Goal: Download file/media

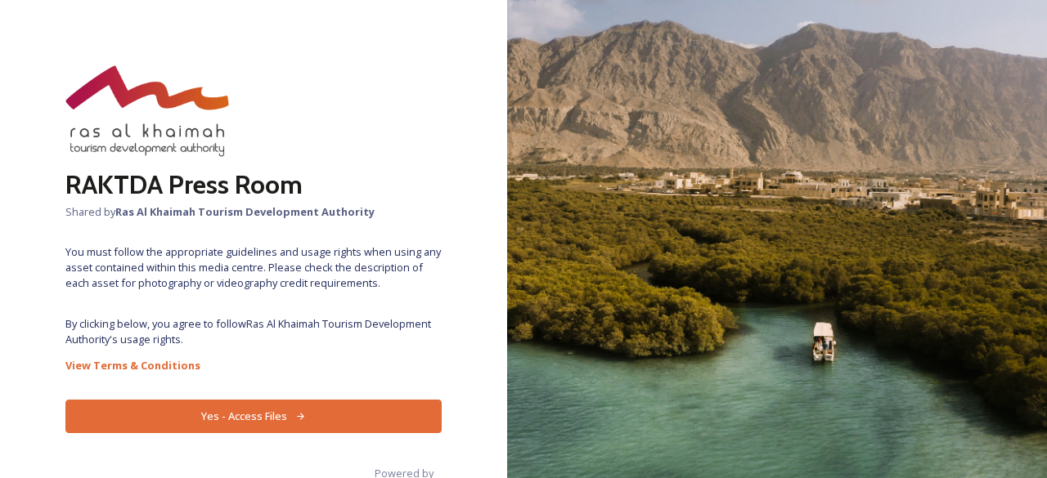
click at [262, 419] on button "Yes - Access Files" at bounding box center [253, 417] width 376 height 34
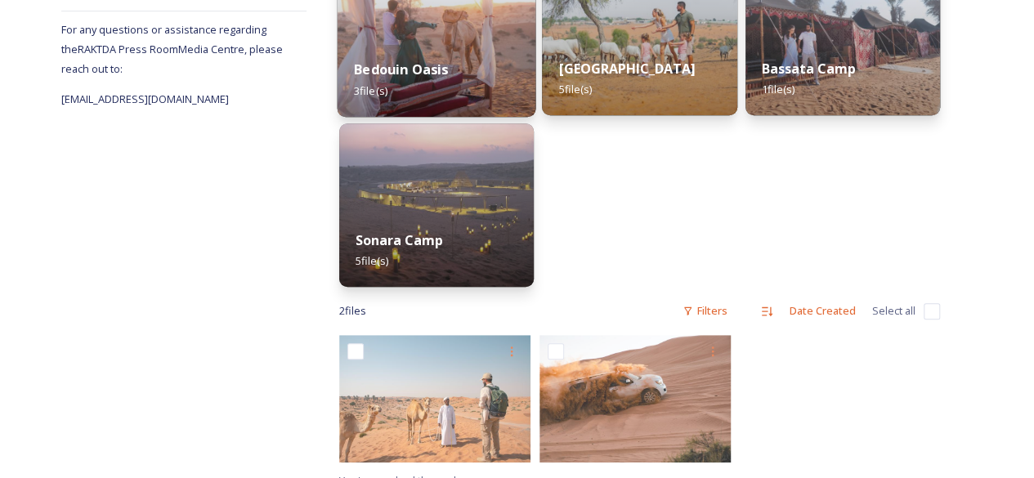
scroll to position [330, 0]
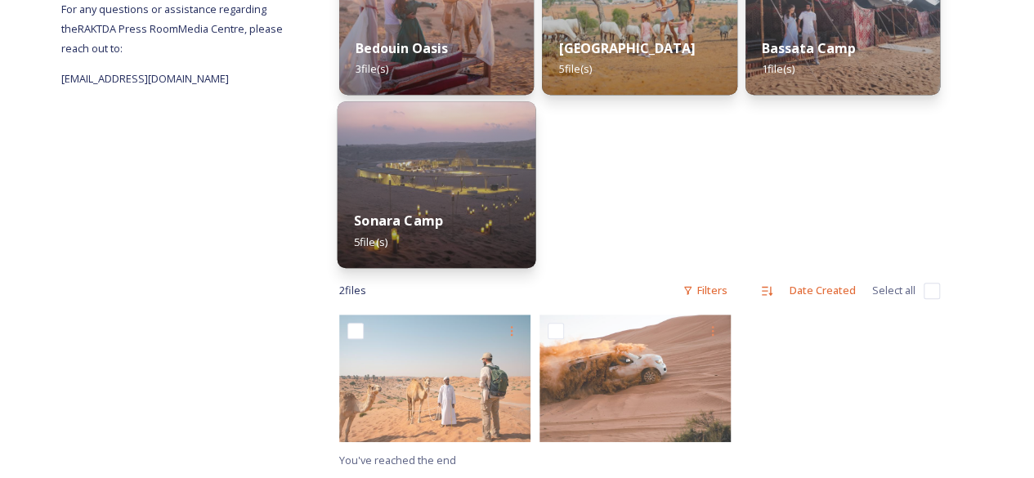
click at [459, 182] on img at bounding box center [437, 184] width 199 height 167
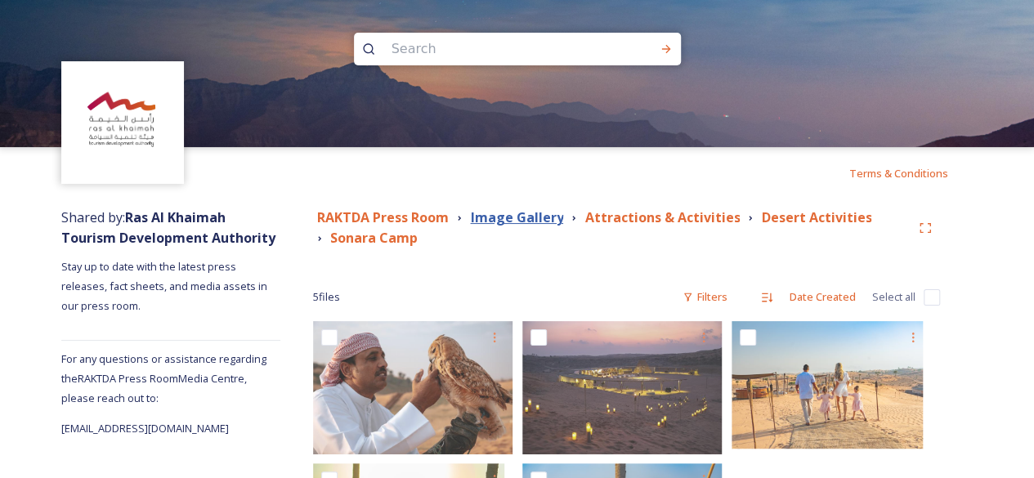
click at [546, 215] on strong "Image Gallery" at bounding box center [516, 218] width 93 height 18
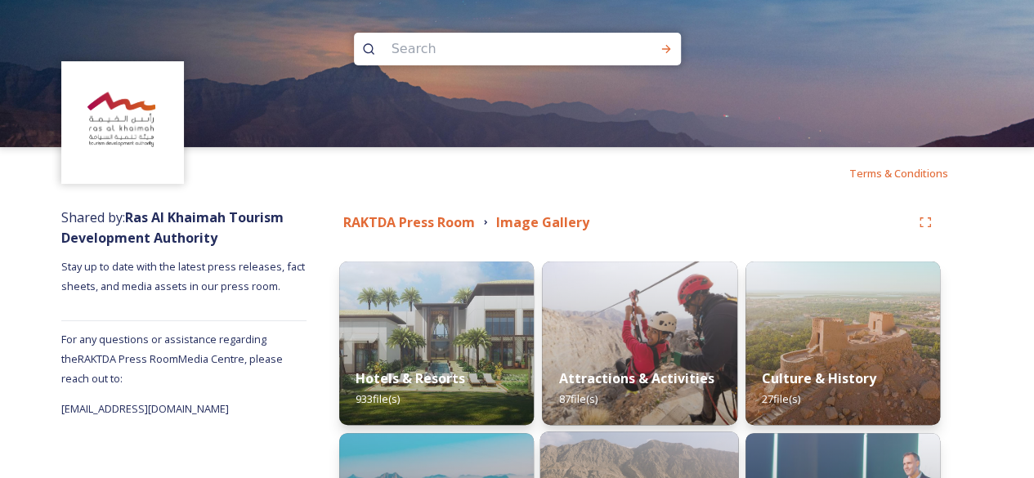
scroll to position [272, 0]
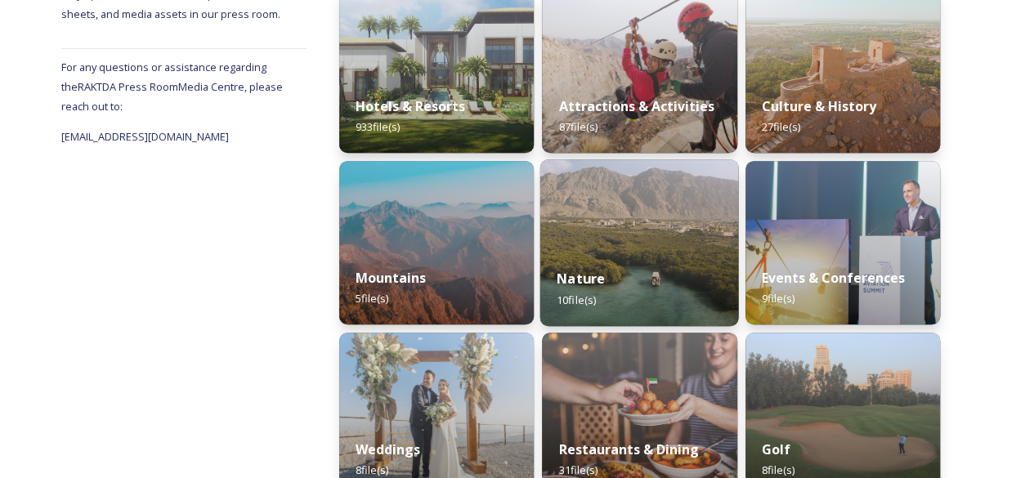
click at [584, 181] on img at bounding box center [640, 242] width 199 height 167
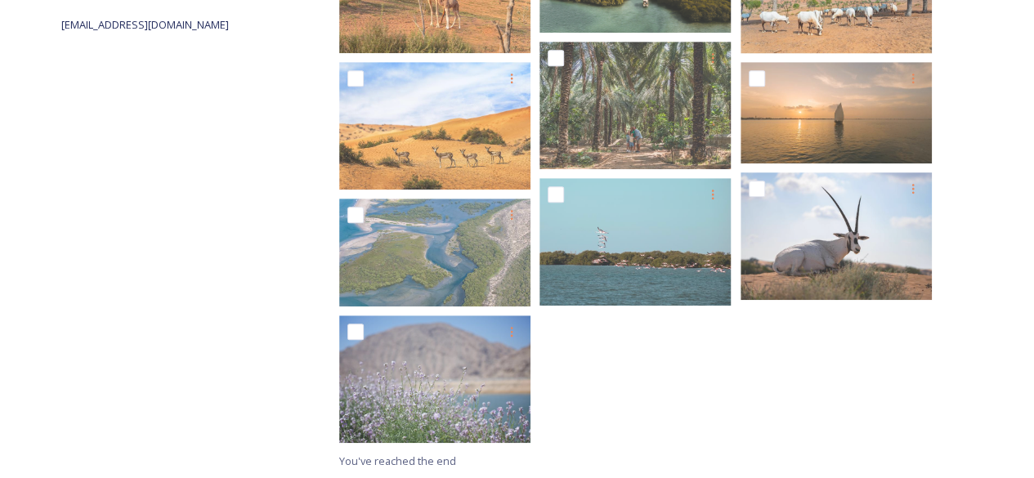
scroll to position [112, 0]
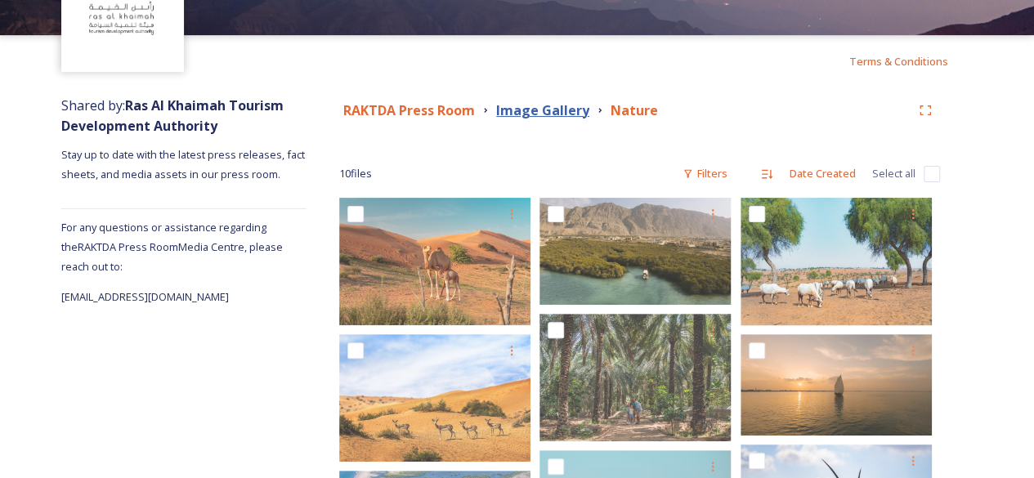
click at [541, 114] on strong "Image Gallery" at bounding box center [542, 110] width 93 height 18
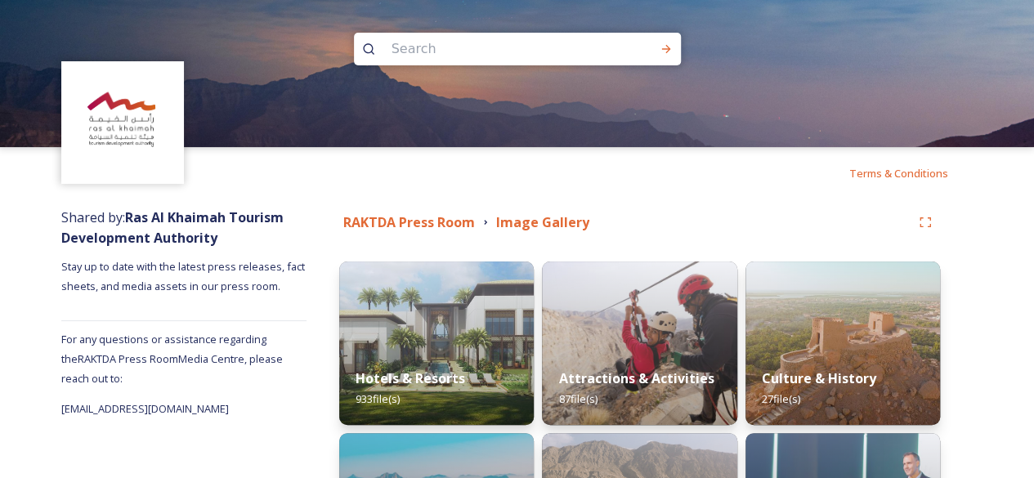
scroll to position [272, 0]
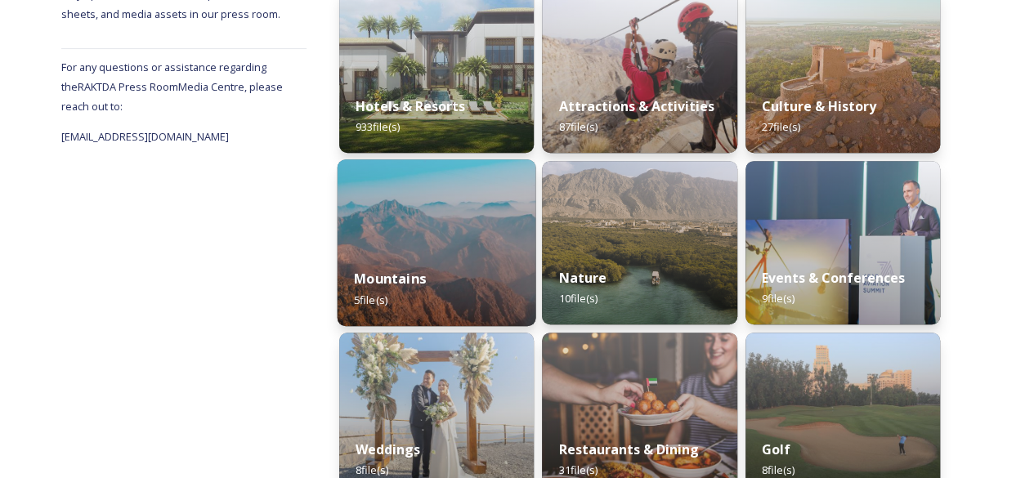
click at [504, 236] on img at bounding box center [437, 242] width 199 height 167
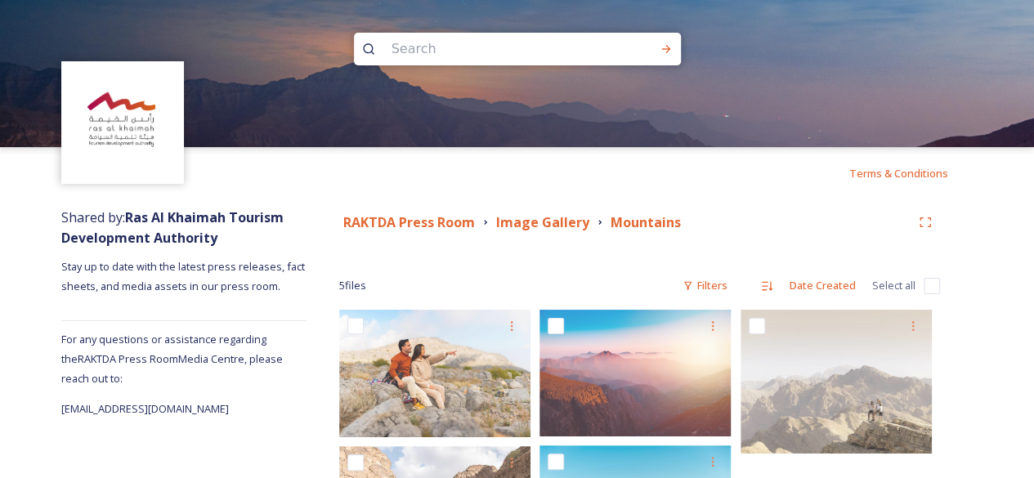
scroll to position [132, 0]
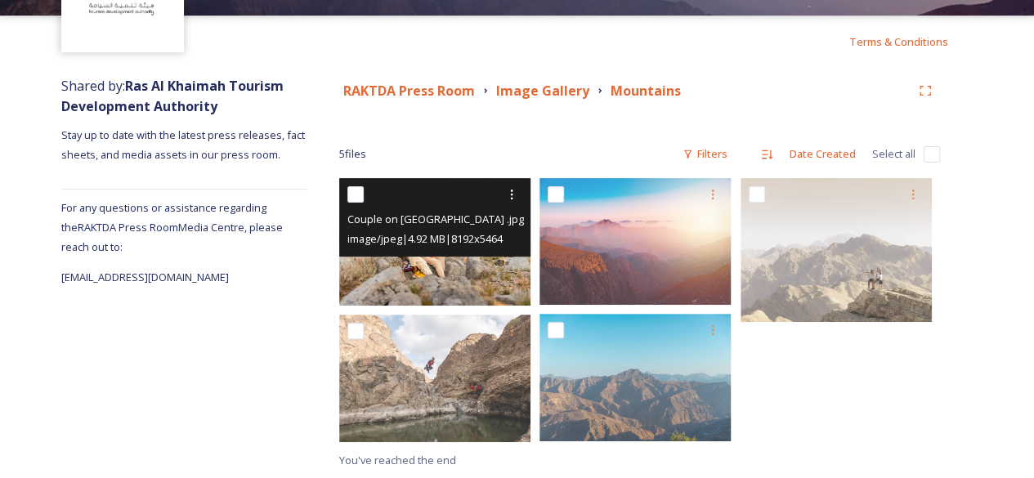
click at [411, 285] on img at bounding box center [434, 242] width 191 height 128
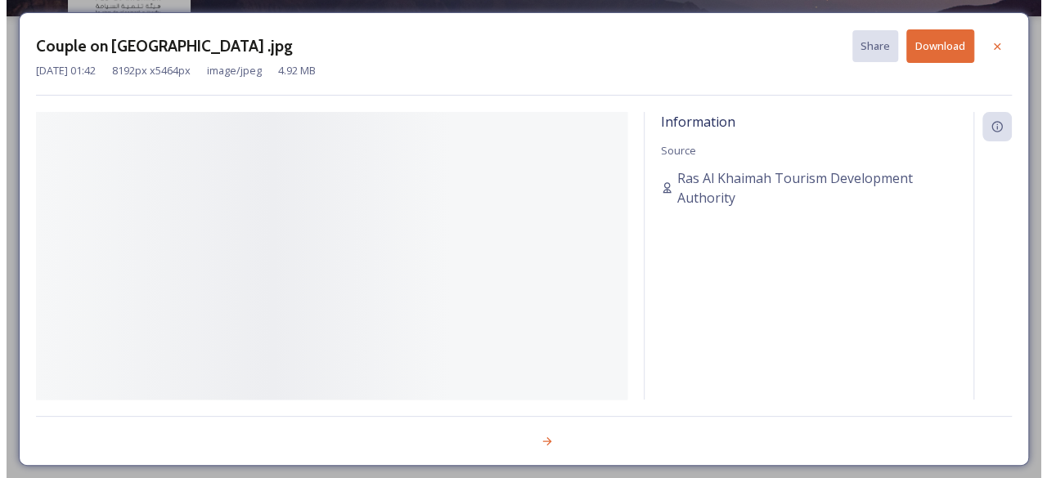
scroll to position [131, 0]
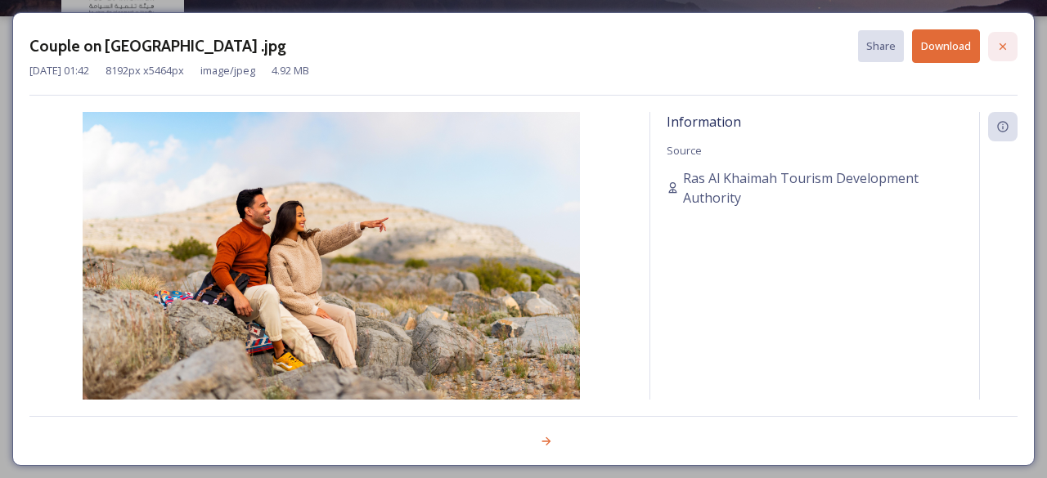
click at [1008, 47] on icon at bounding box center [1002, 46] width 13 height 13
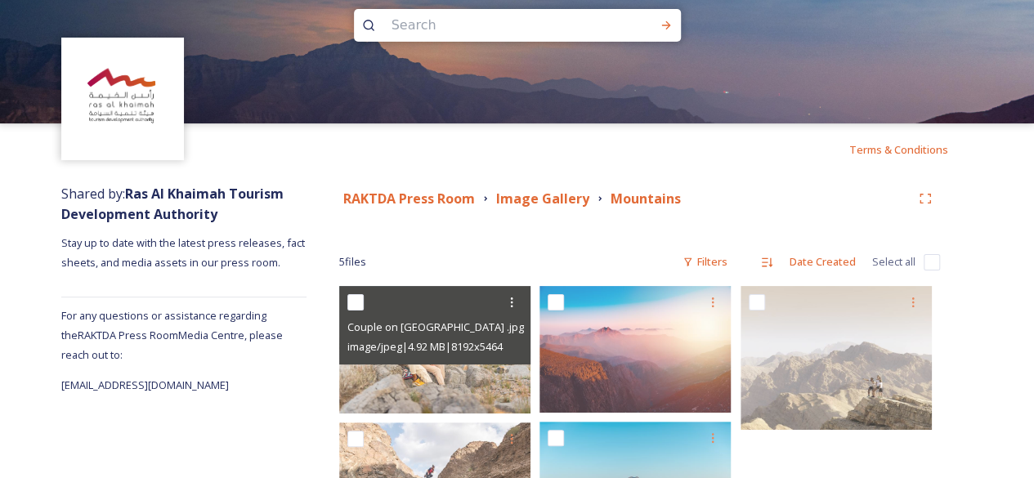
scroll to position [0, 0]
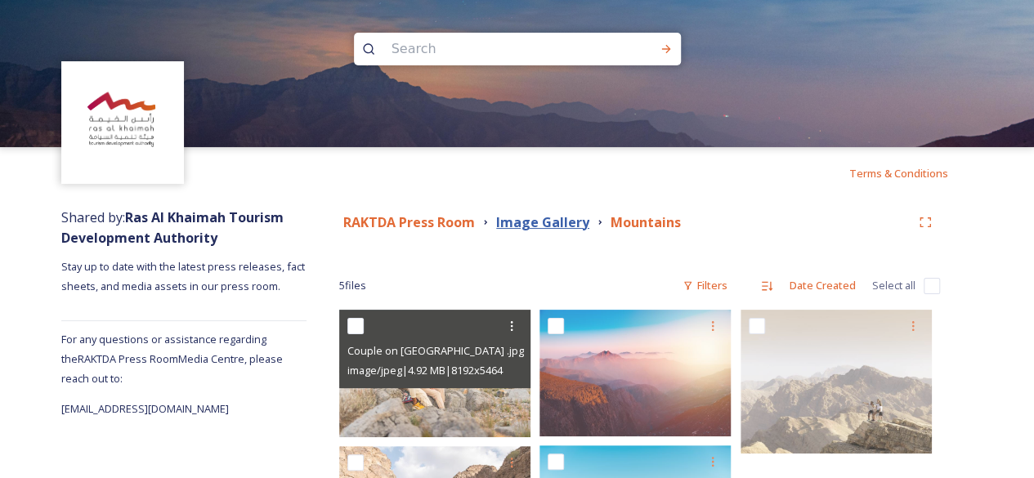
click at [541, 224] on strong "Image Gallery" at bounding box center [542, 222] width 93 height 18
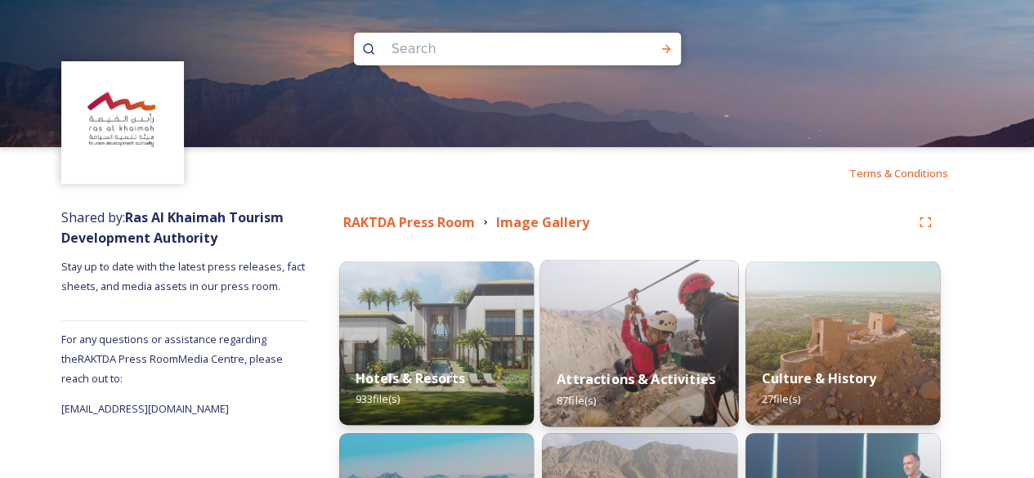
click at [595, 383] on strong "Attractions & Activities" at bounding box center [636, 379] width 159 height 18
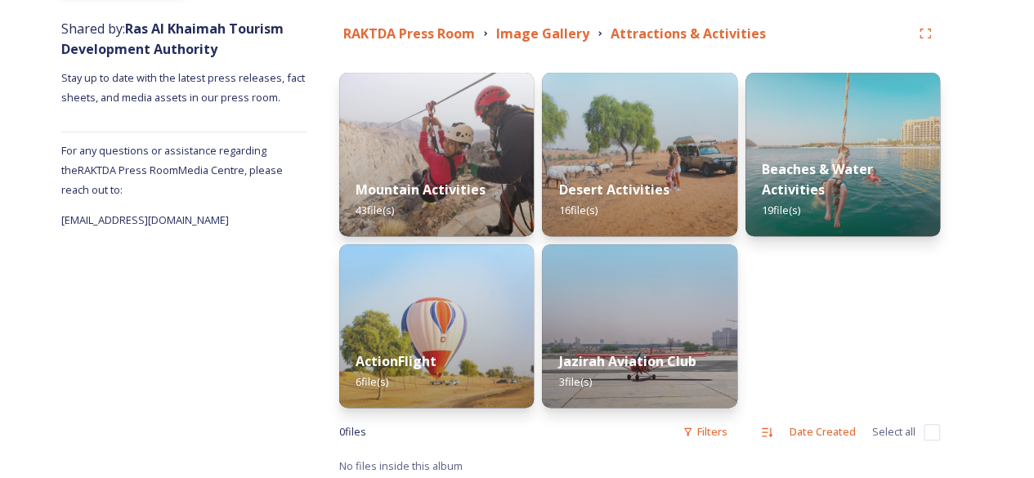
scroll to position [195, 0]
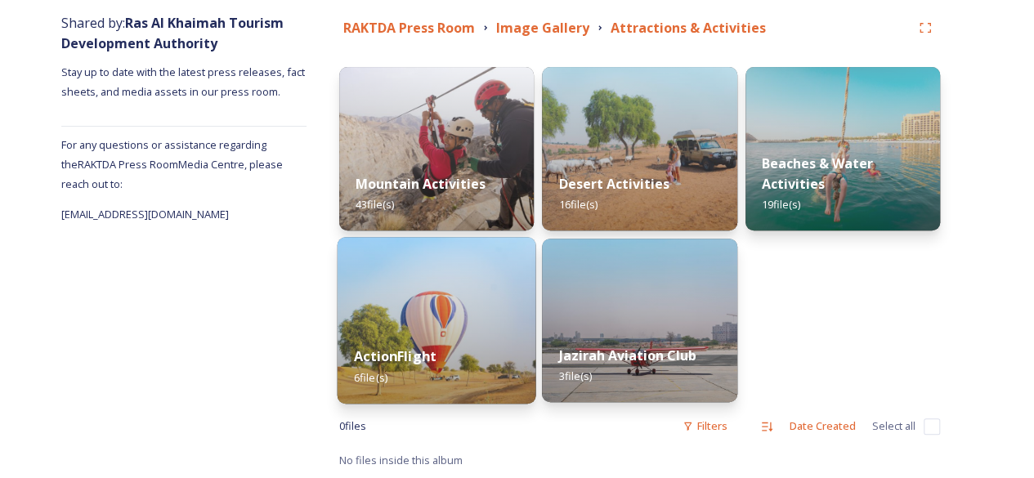
click at [498, 326] on img at bounding box center [437, 320] width 199 height 167
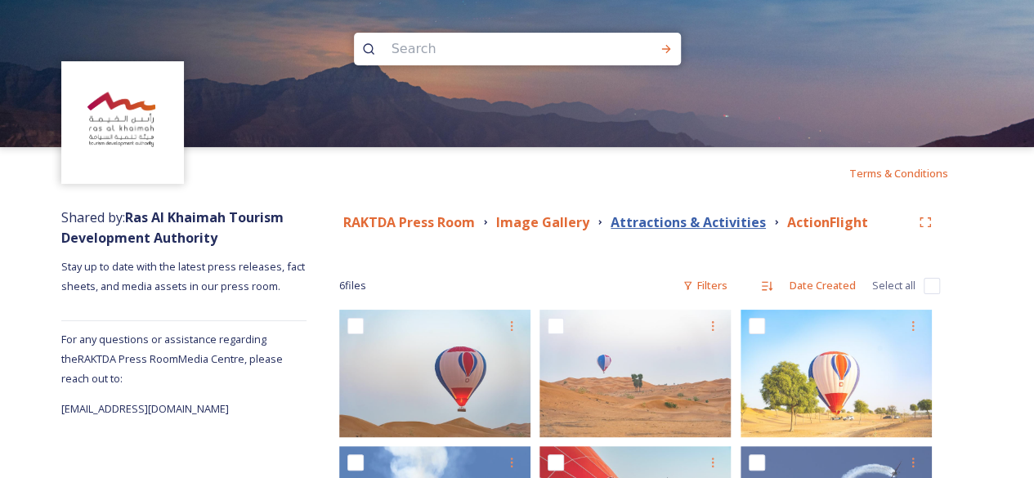
click at [663, 225] on strong "Attractions & Activities" at bounding box center [688, 222] width 155 height 18
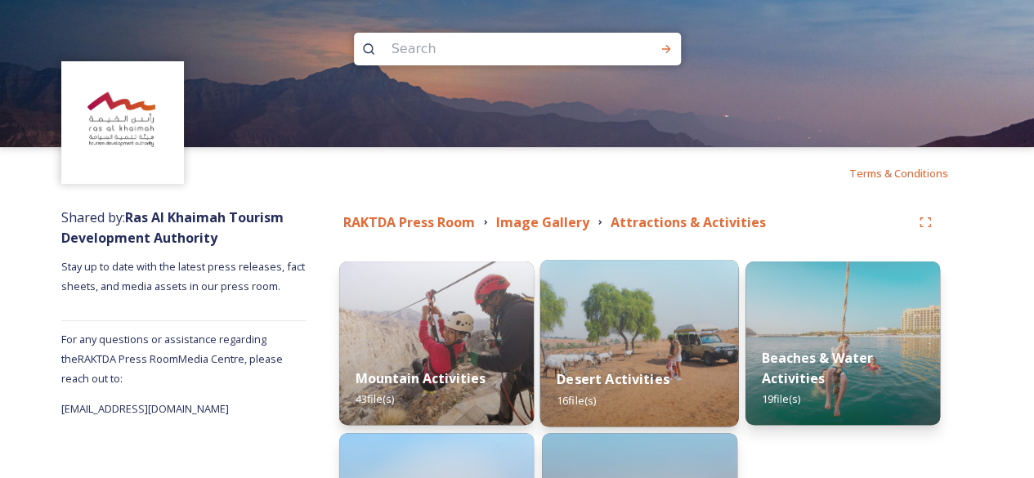
scroll to position [195, 0]
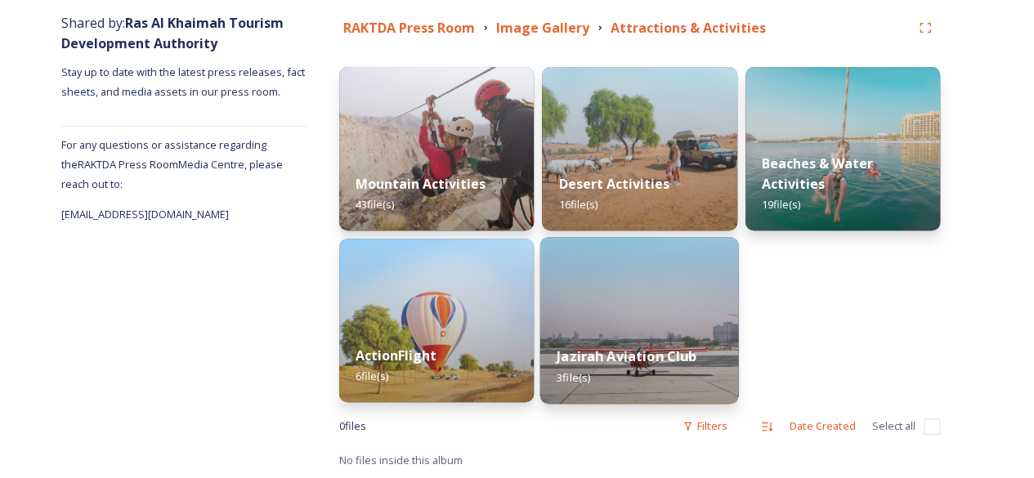
click at [680, 294] on img at bounding box center [640, 320] width 199 height 167
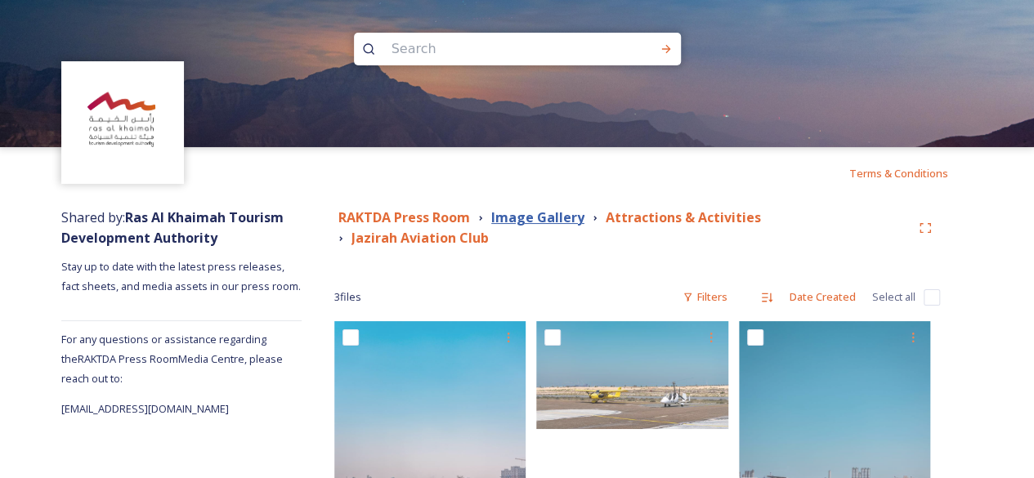
click at [514, 215] on strong "Image Gallery" at bounding box center [537, 218] width 93 height 18
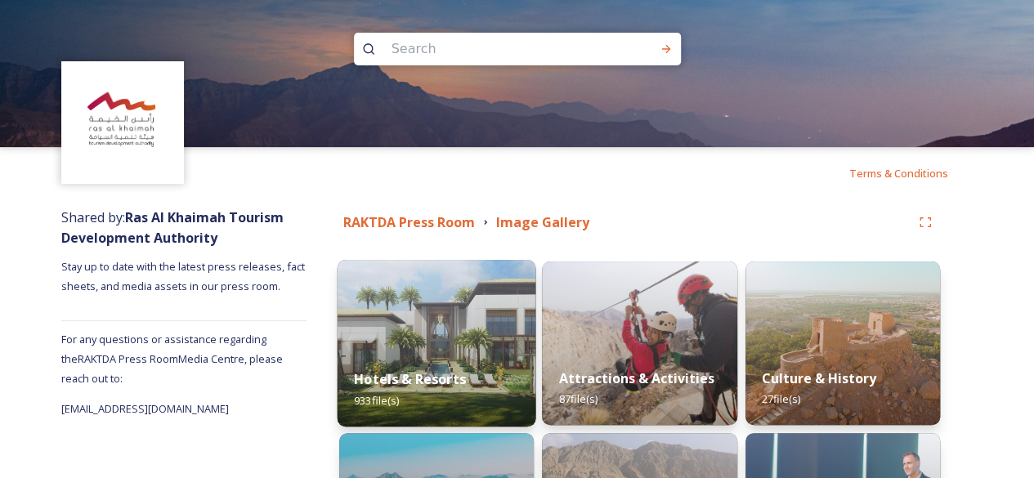
click at [420, 346] on img at bounding box center [437, 343] width 199 height 167
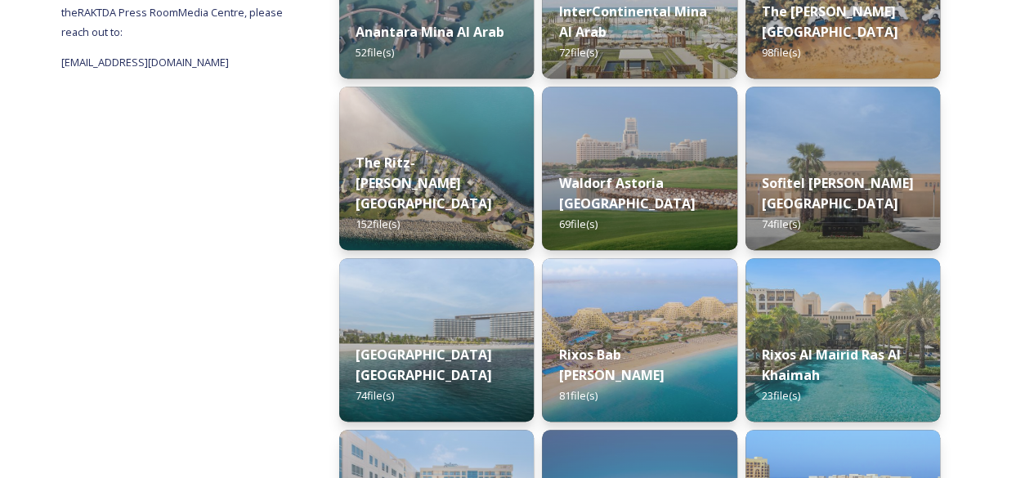
scroll to position [164, 0]
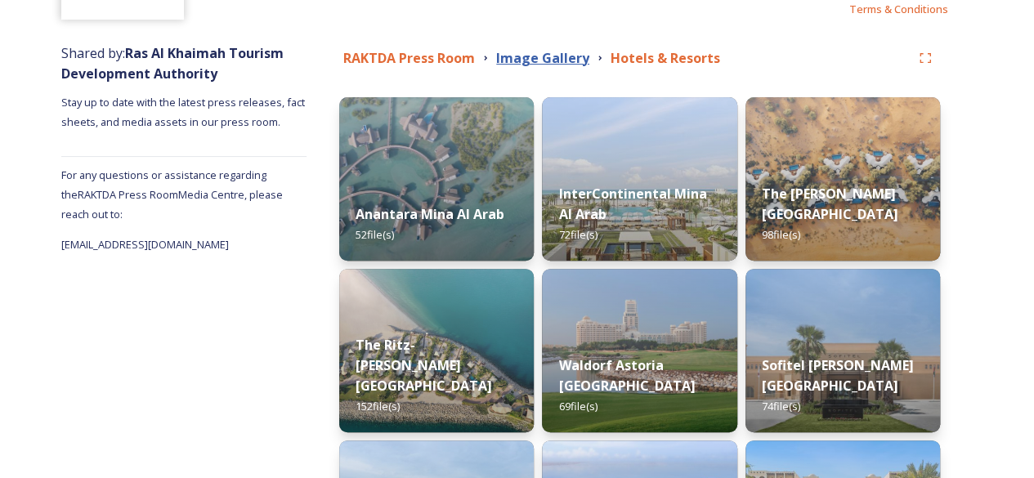
click at [554, 58] on strong "Image Gallery" at bounding box center [542, 58] width 93 height 18
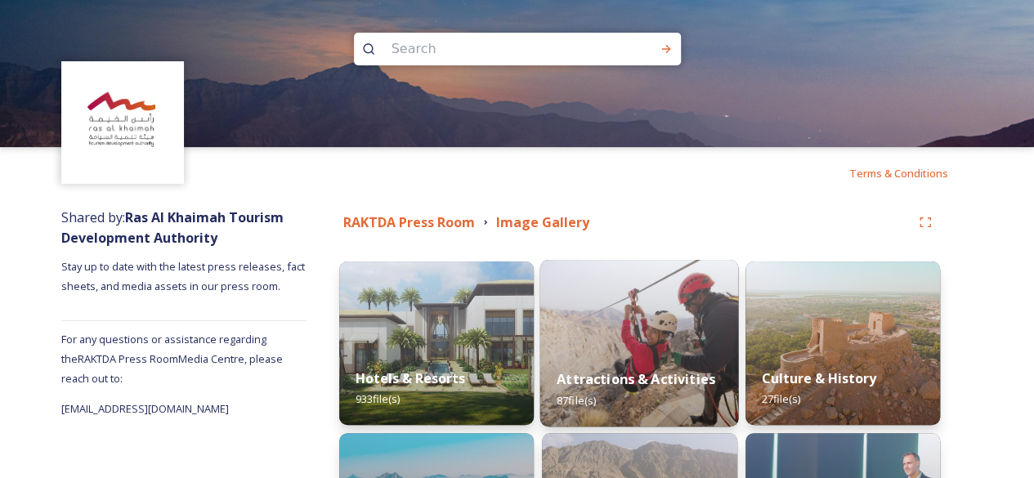
click at [702, 286] on img at bounding box center [640, 343] width 199 height 167
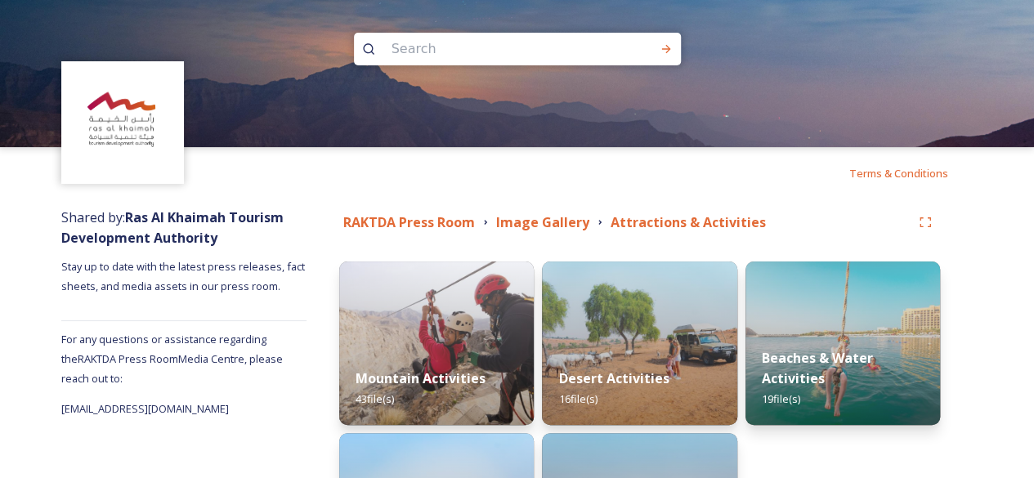
scroll to position [195, 0]
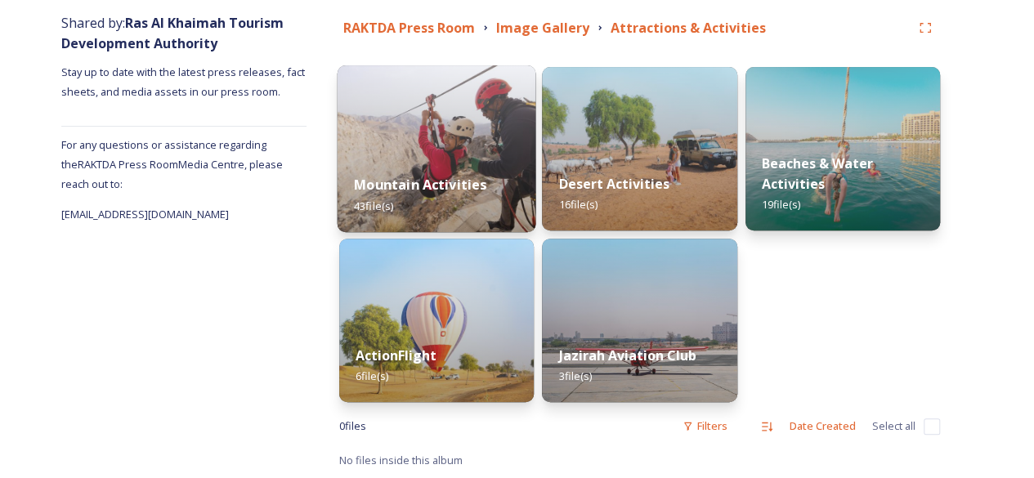
click at [466, 162] on div "Mountain Activities 43 file(s)" at bounding box center [437, 195] width 199 height 74
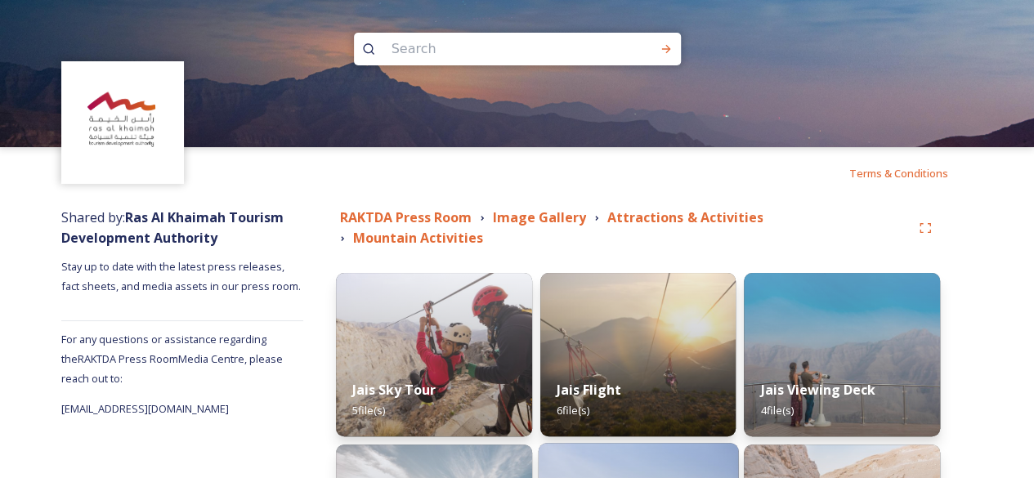
scroll to position [272, 0]
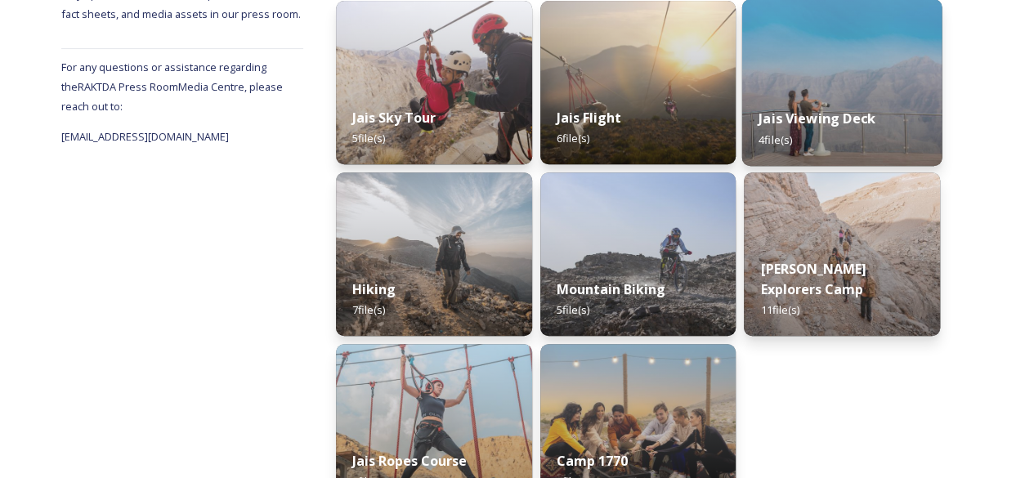
click at [815, 92] on div "Jais Viewing Deck 4 file(s)" at bounding box center [843, 129] width 200 height 74
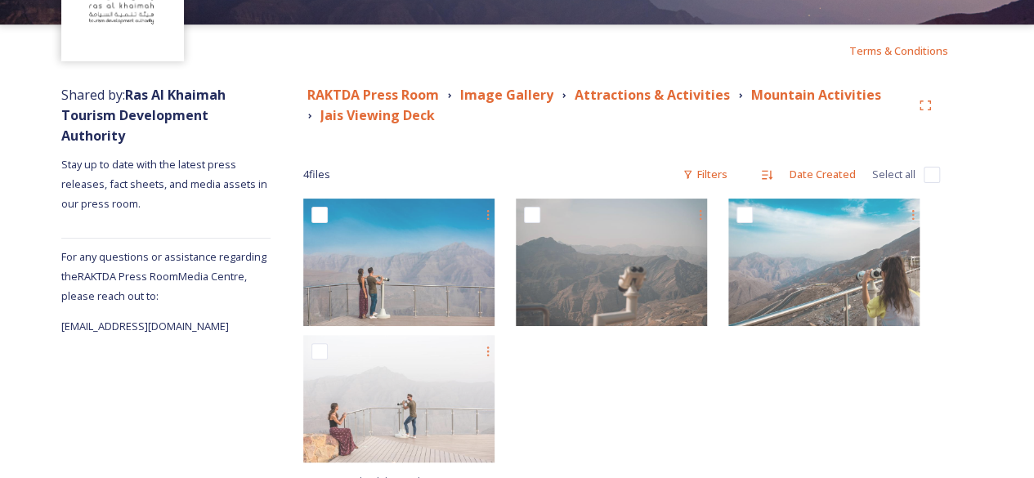
scroll to position [142, 0]
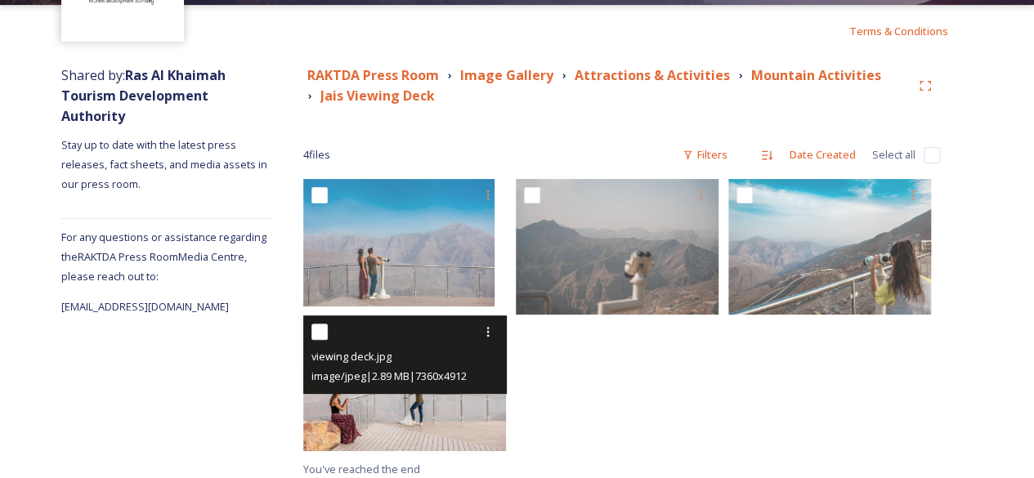
click at [432, 402] on img at bounding box center [404, 383] width 203 height 135
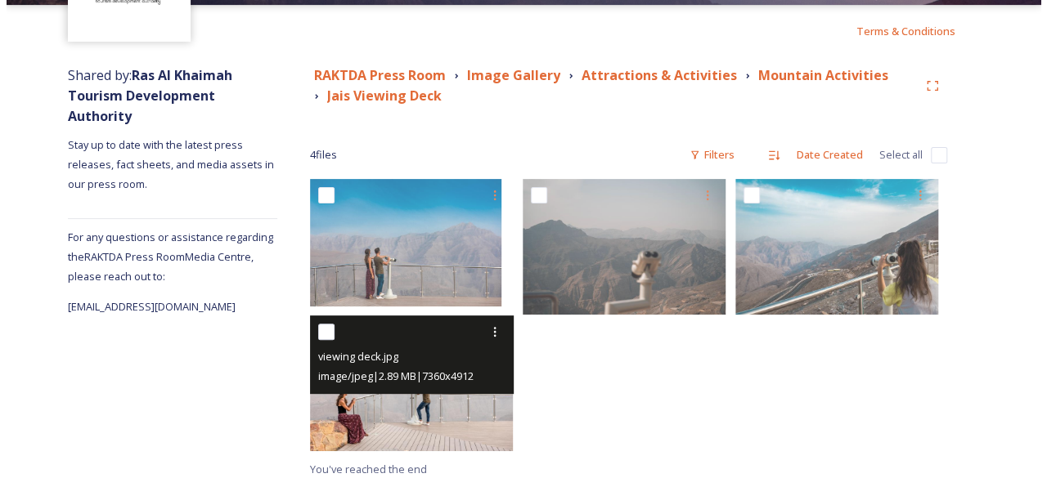
scroll to position [13, 0]
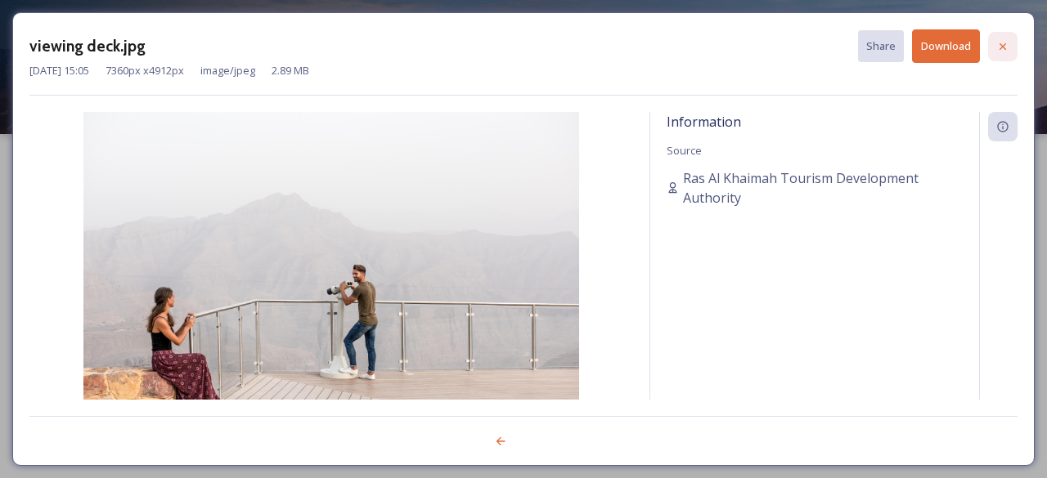
click at [1002, 41] on icon at bounding box center [1002, 46] width 13 height 13
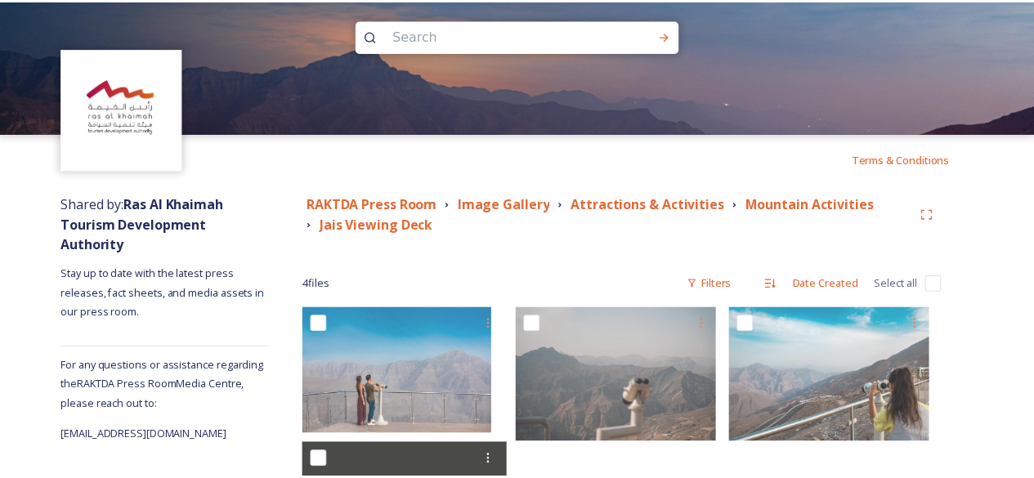
scroll to position [142, 0]
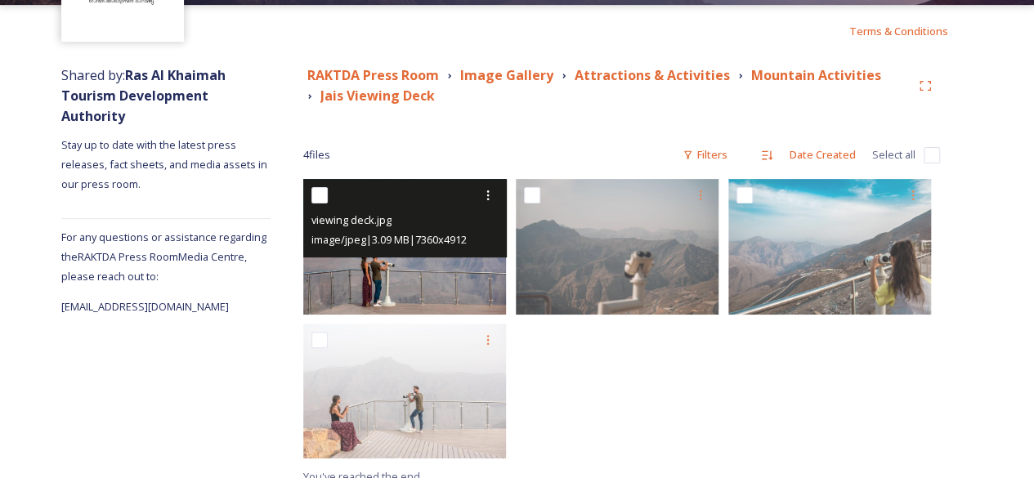
click at [434, 276] on img at bounding box center [404, 246] width 203 height 135
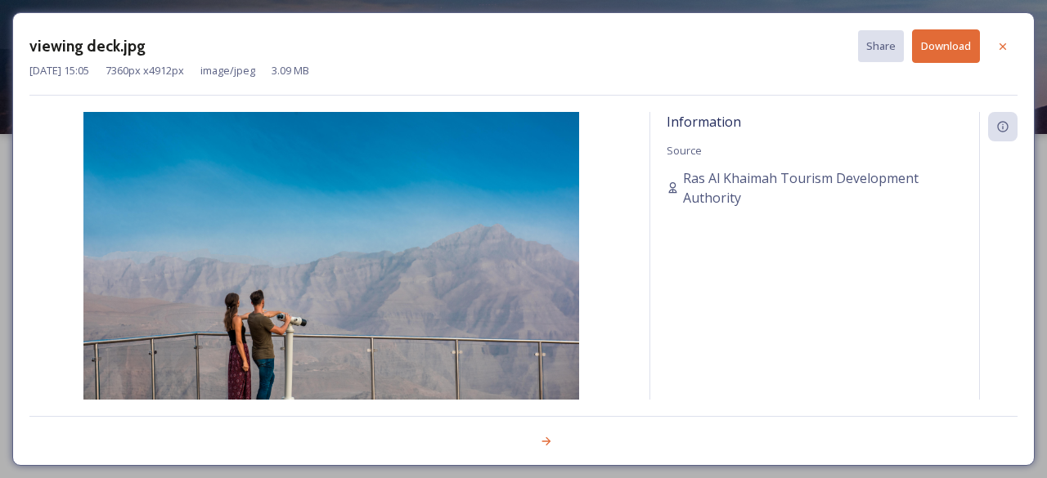
click at [944, 38] on button "Download" at bounding box center [946, 46] width 68 height 34
click at [998, 48] on icon at bounding box center [1002, 46] width 13 height 13
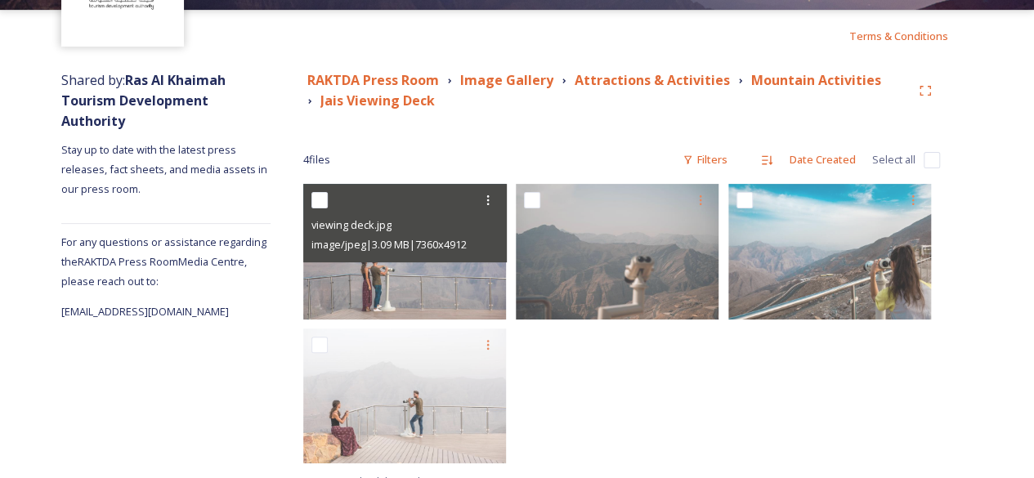
scroll to position [158, 0]
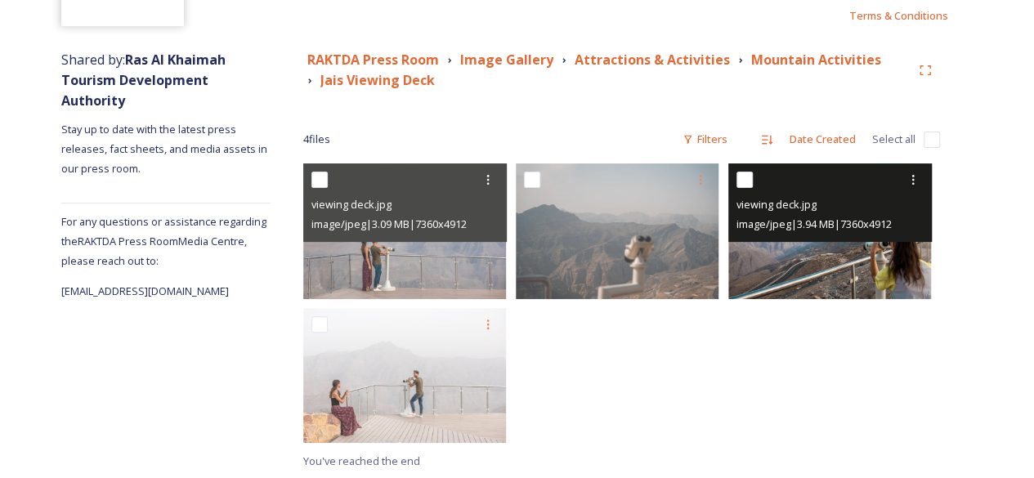
click at [821, 266] on img at bounding box center [830, 231] width 203 height 135
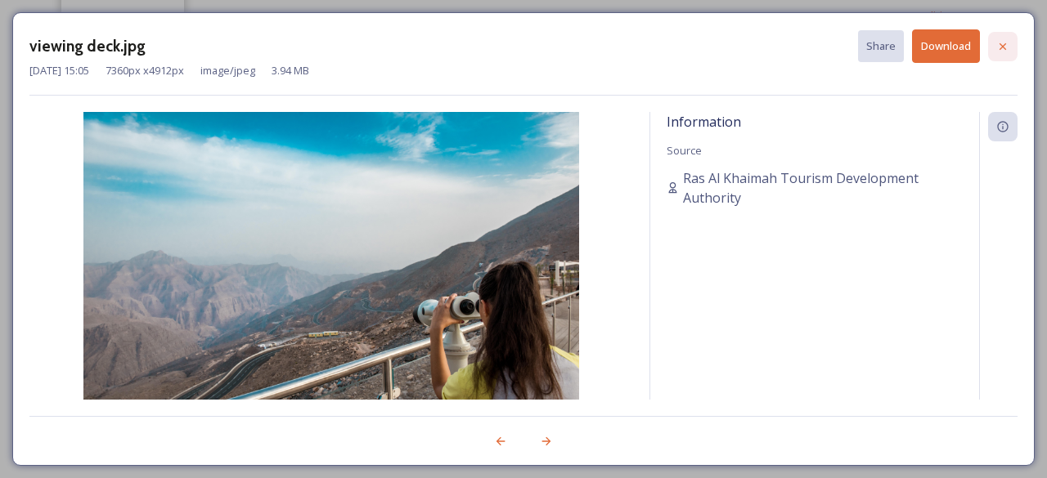
click at [1010, 45] on div at bounding box center [1002, 46] width 29 height 29
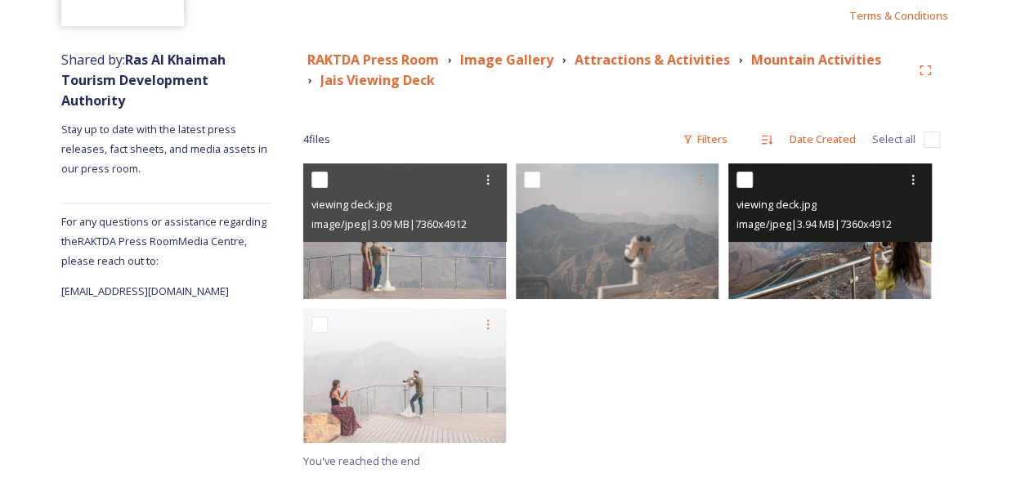
click at [820, 254] on img at bounding box center [830, 231] width 203 height 135
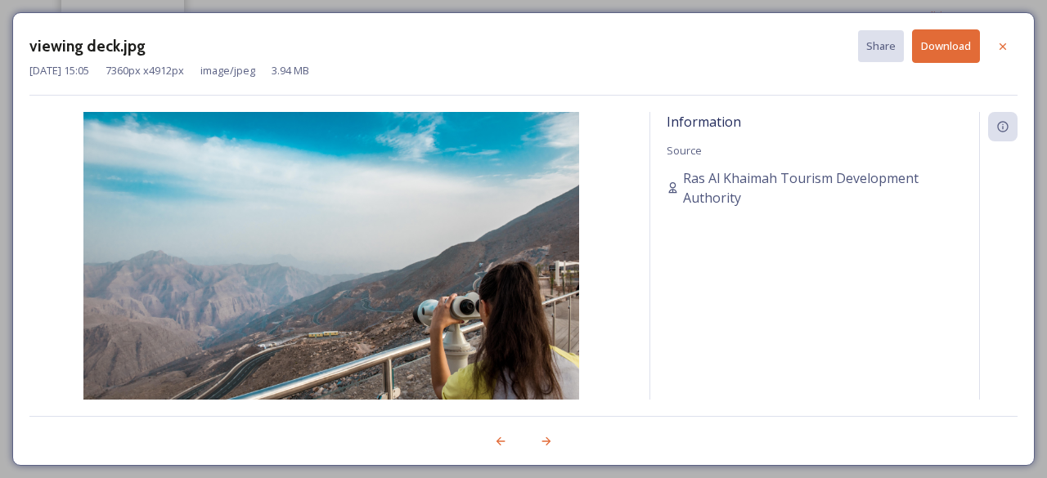
click at [937, 48] on button "Download" at bounding box center [946, 46] width 68 height 34
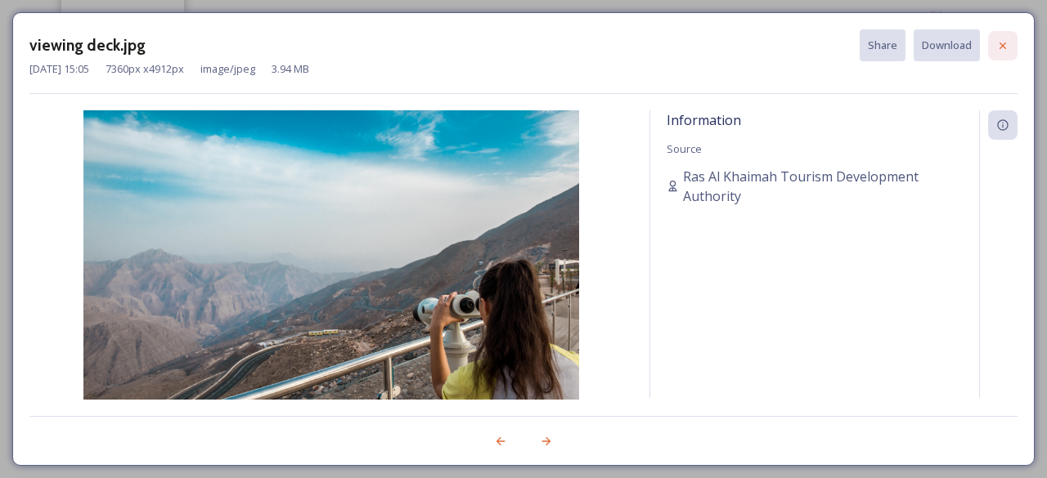
click at [1004, 47] on icon at bounding box center [1002, 45] width 13 height 13
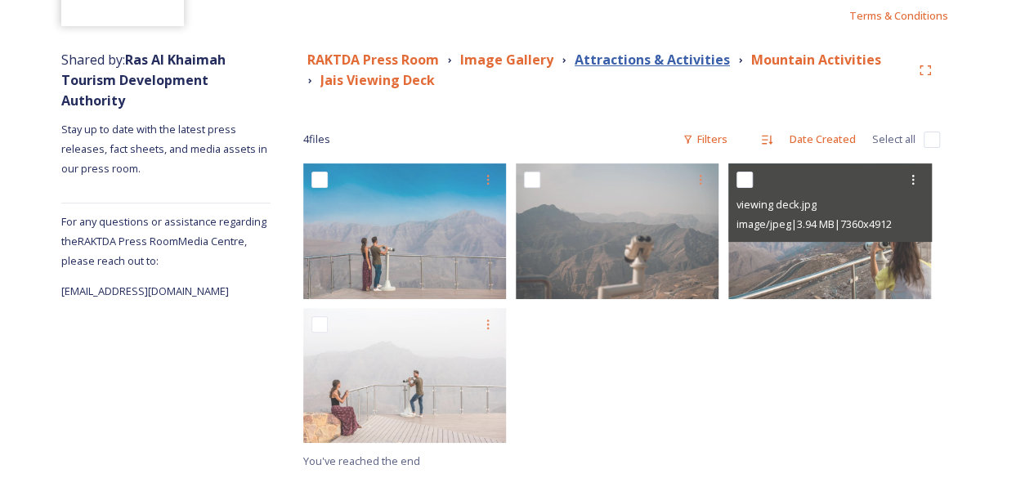
click at [622, 64] on strong "Attractions & Activities" at bounding box center [652, 60] width 155 height 18
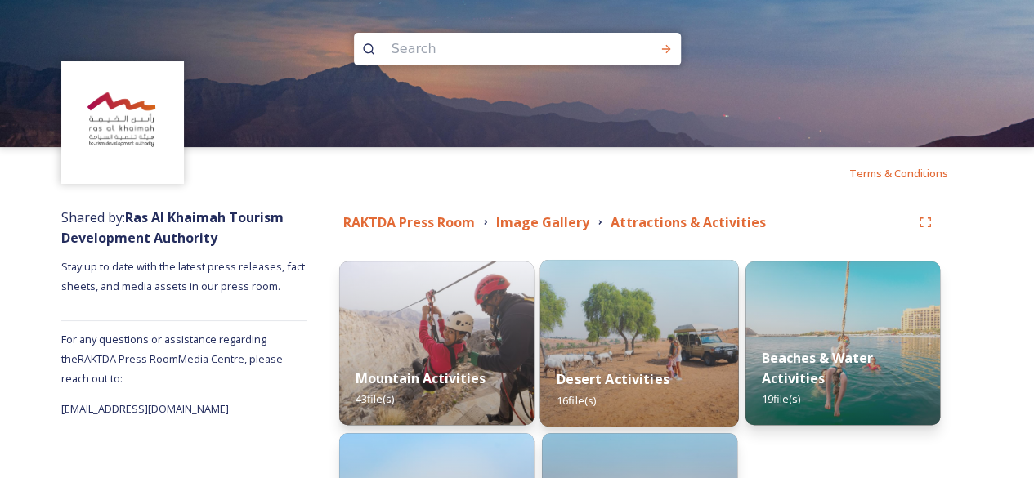
click at [625, 361] on div "Desert Activities 16 file(s)" at bounding box center [640, 389] width 199 height 74
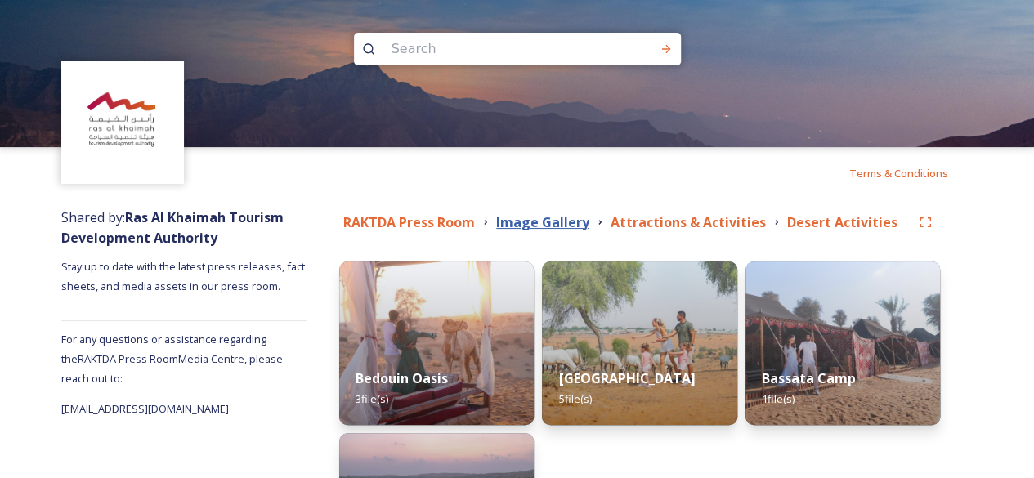
click at [530, 224] on strong "Image Gallery" at bounding box center [542, 222] width 93 height 18
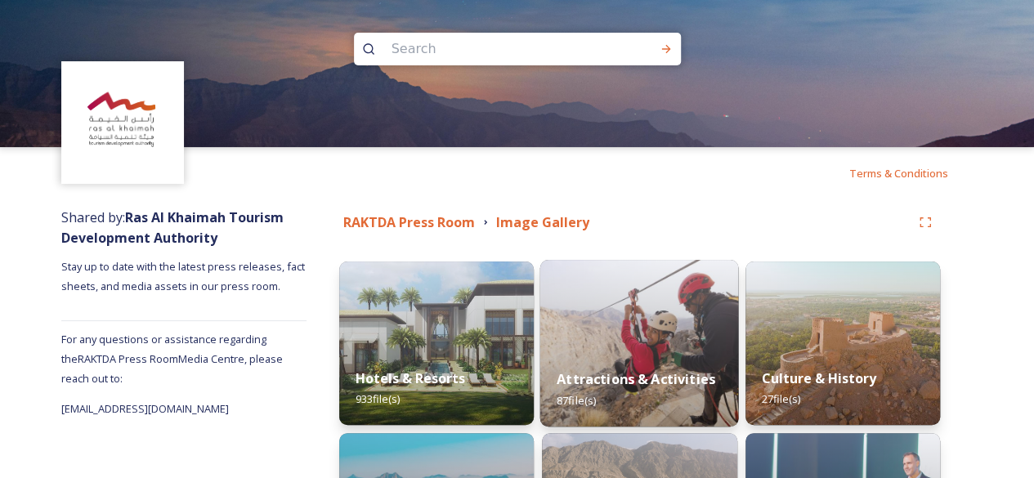
scroll to position [272, 0]
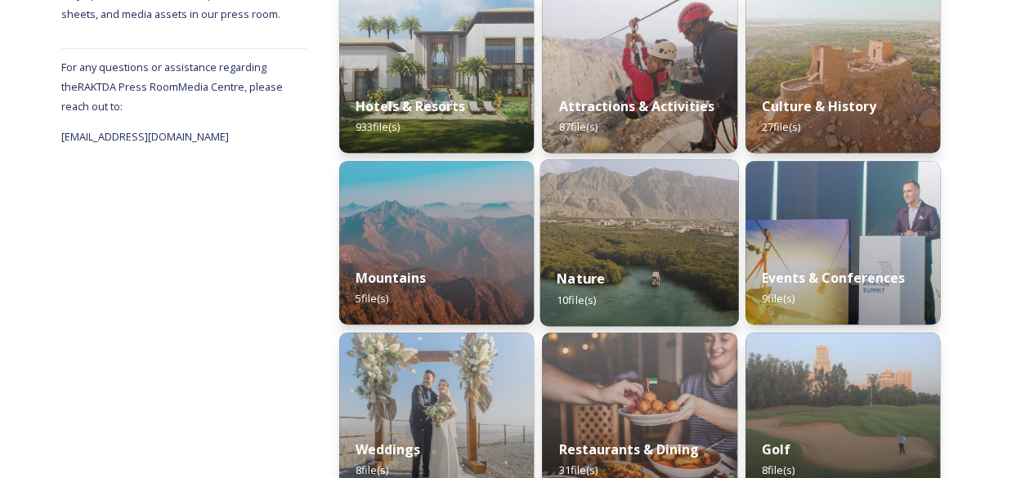
click at [644, 215] on img at bounding box center [640, 242] width 199 height 167
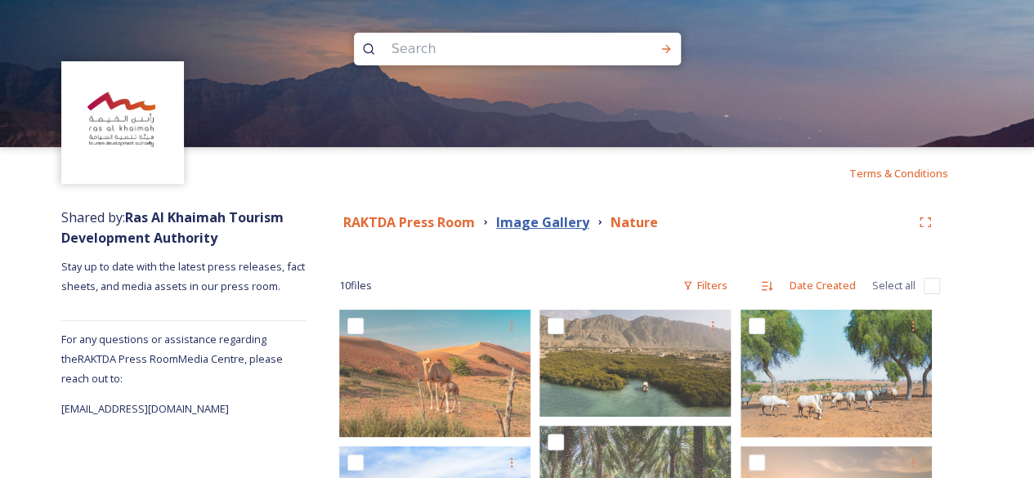
drag, startPoint x: 548, startPoint y: 218, endPoint x: 599, endPoint y: 245, distance: 57.8
click at [548, 218] on strong "Image Gallery" at bounding box center [542, 222] width 93 height 18
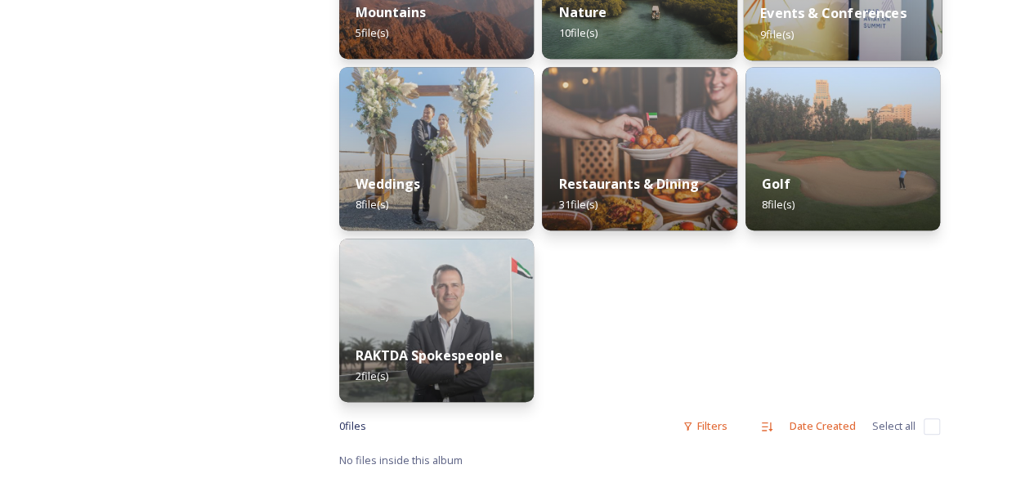
scroll to position [265, 0]
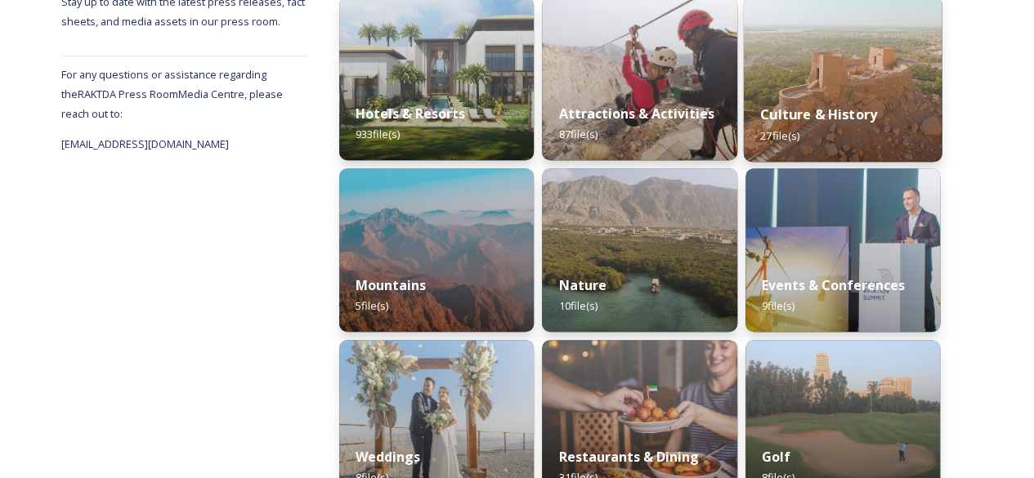
click at [869, 86] on img at bounding box center [842, 78] width 199 height 167
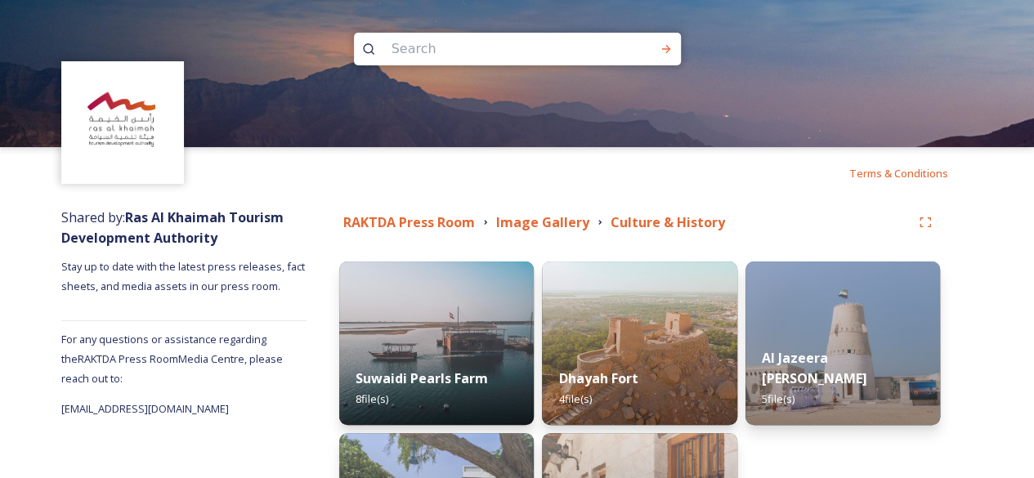
scroll to position [195, 0]
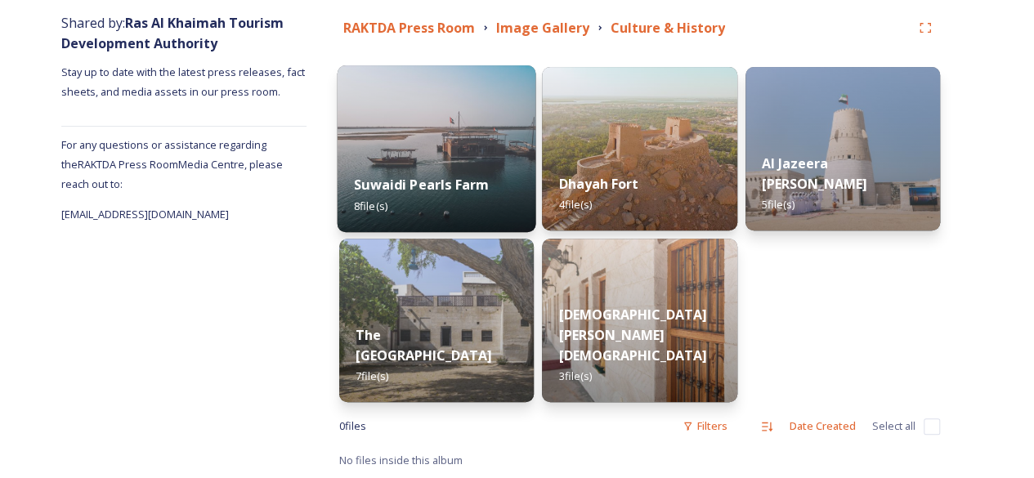
click at [442, 169] on div "Suwaidi Pearls Farm 8 file(s)" at bounding box center [437, 195] width 199 height 74
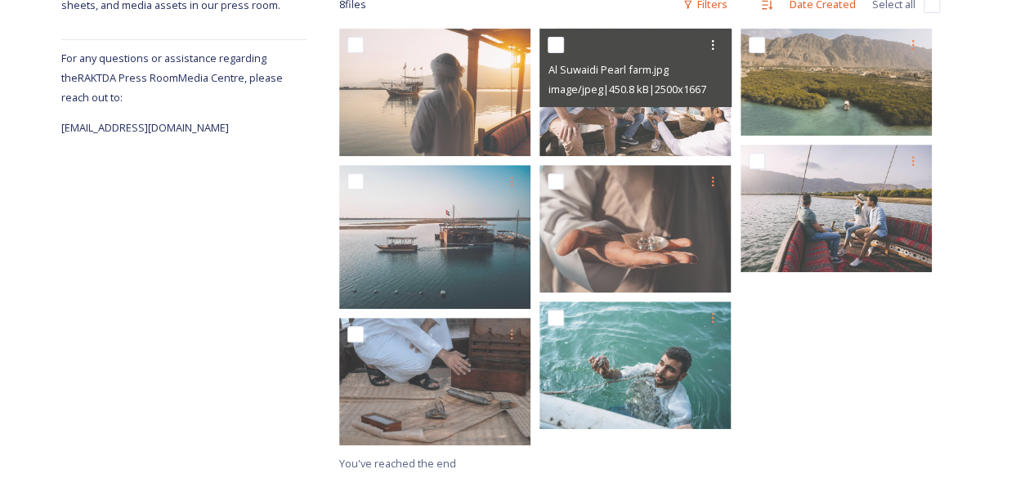
scroll to position [284, 0]
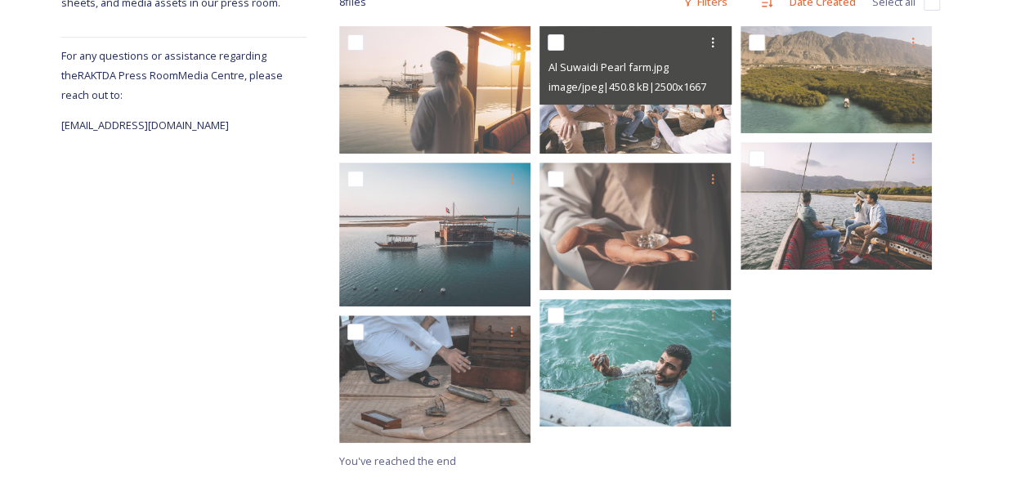
click at [810, 370] on div at bounding box center [841, 238] width 200 height 425
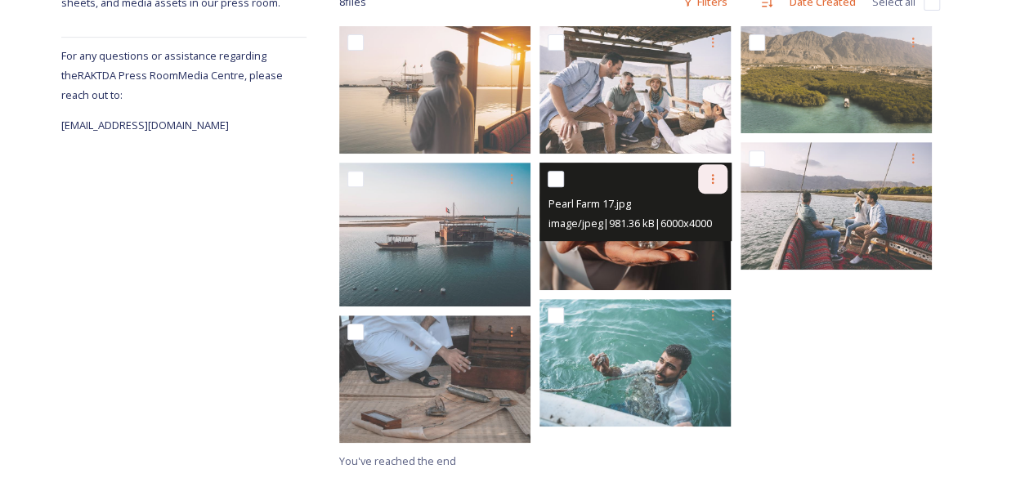
click at [705, 181] on div at bounding box center [712, 178] width 29 height 29
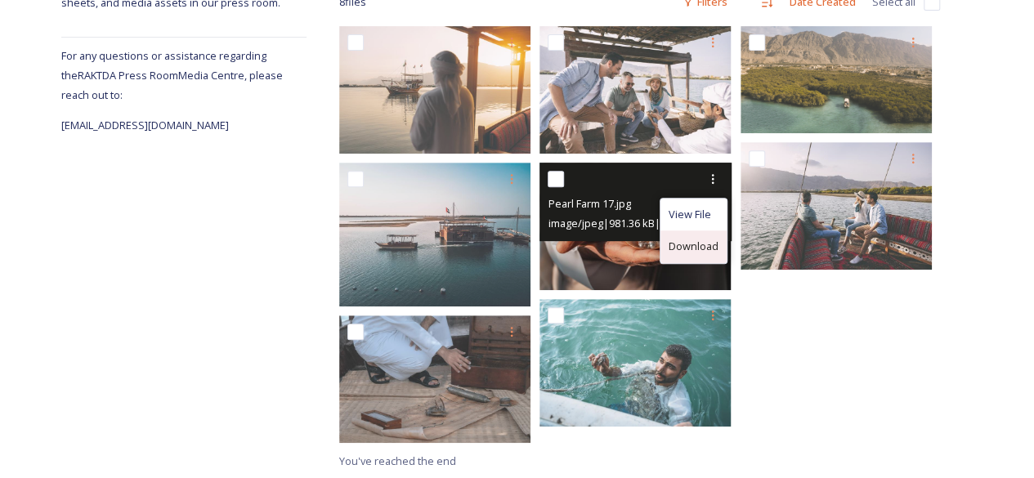
click at [703, 243] on span "Download" at bounding box center [694, 247] width 50 height 16
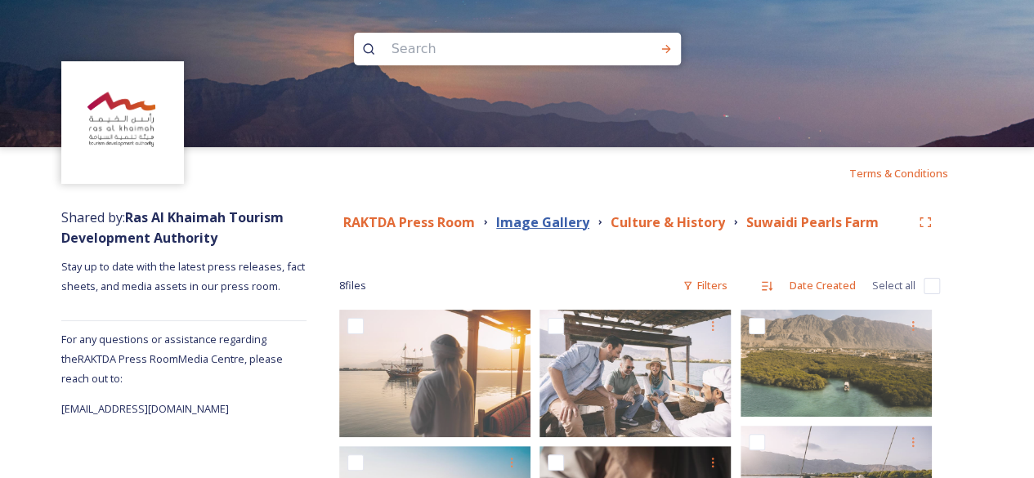
scroll to position [0, 0]
click at [570, 228] on strong "Image Gallery" at bounding box center [542, 222] width 93 height 18
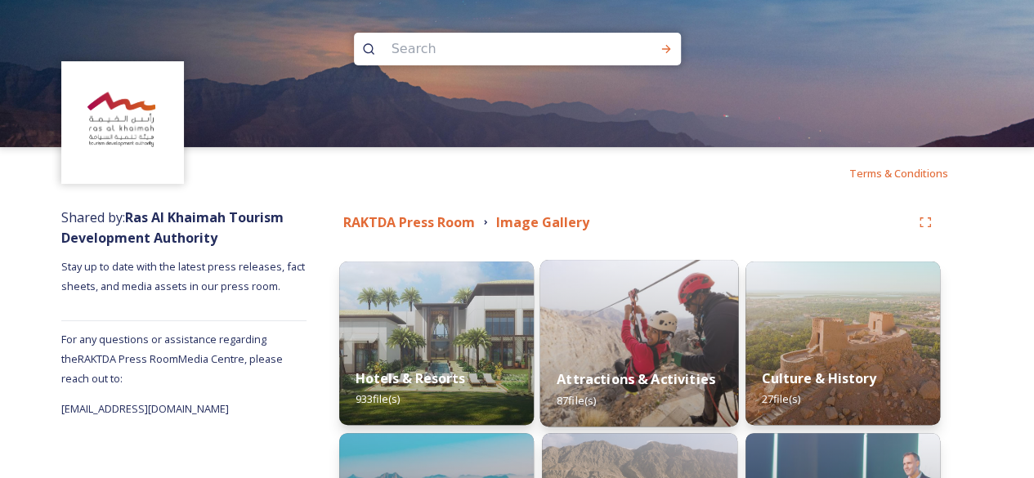
click at [671, 344] on img at bounding box center [640, 343] width 199 height 167
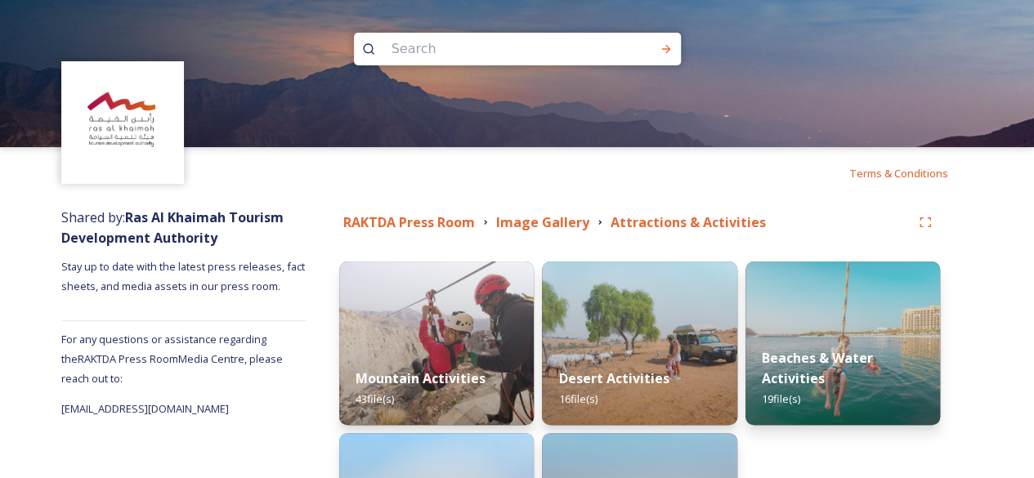
scroll to position [195, 0]
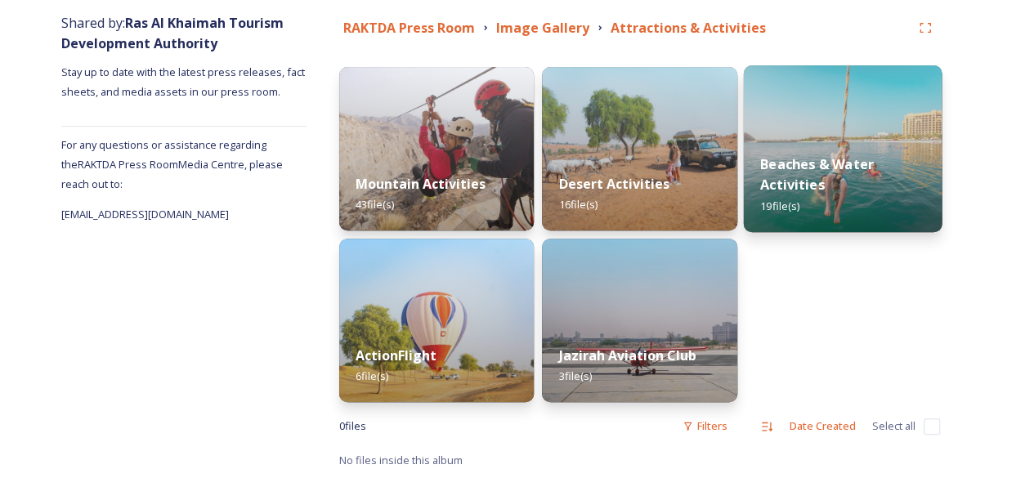
click at [805, 163] on strong "Beaches & Water Activities" at bounding box center [818, 174] width 114 height 39
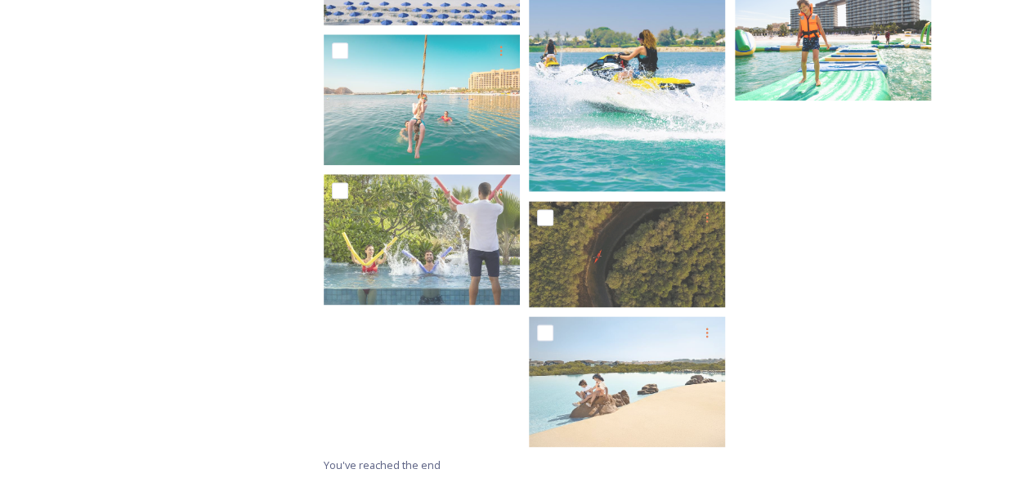
scroll to position [990, 0]
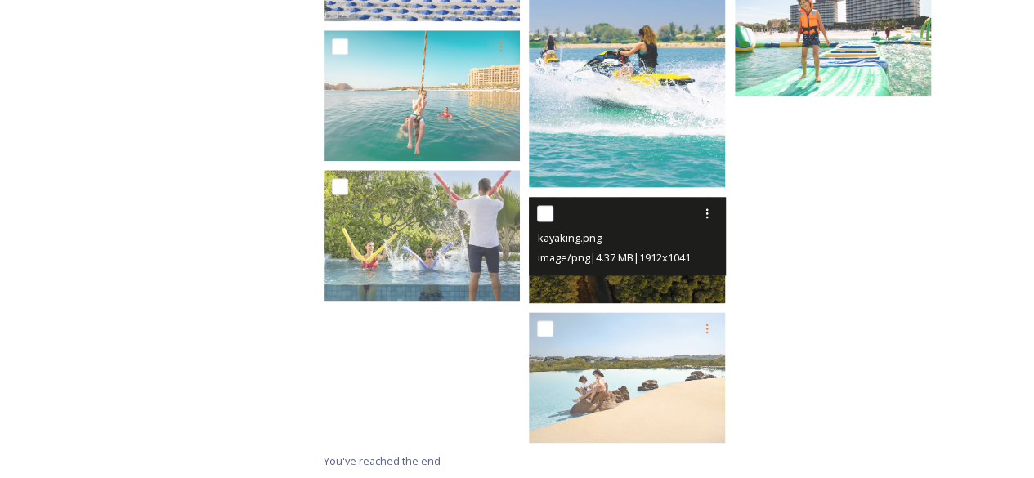
click at [620, 276] on img at bounding box center [627, 250] width 196 height 107
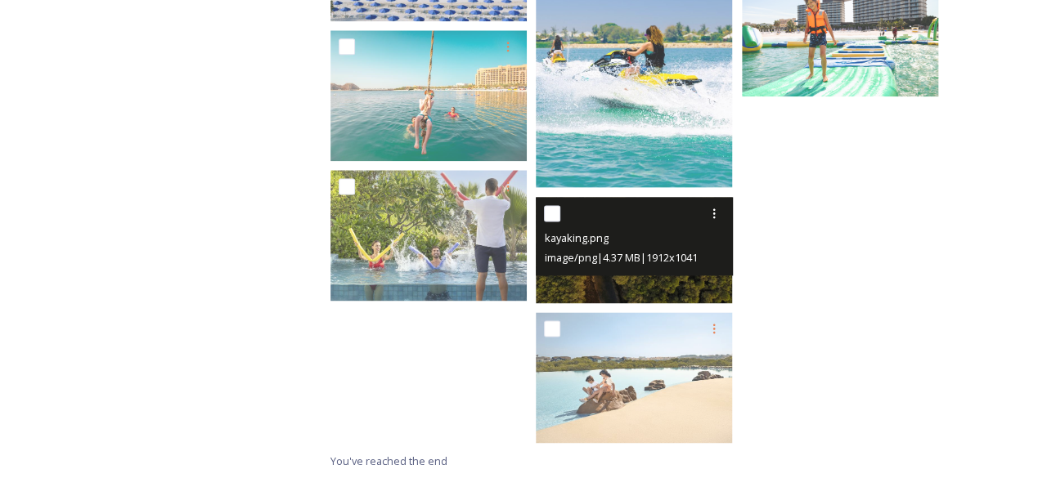
scroll to position [874, 0]
